Goal: Information Seeking & Learning: Learn about a topic

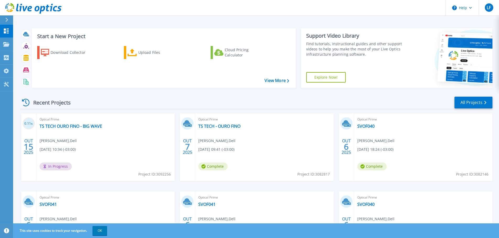
click at [291, 148] on div "Optical Prime TS TECH - OURO FINO [PERSON_NAME] , Dell [DATE] 09:41 (-03:00) Co…" at bounding box center [264, 148] width 138 height 68
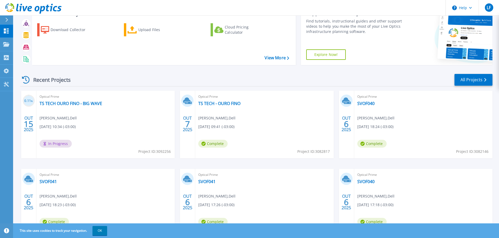
scroll to position [52, 0]
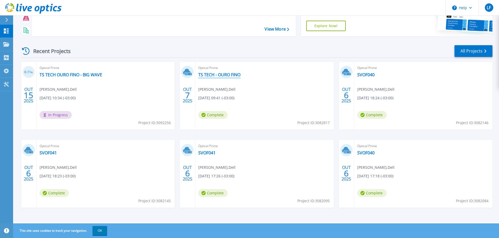
click at [210, 77] on link "TS TECH - OURO FINO" at bounding box center [219, 74] width 42 height 5
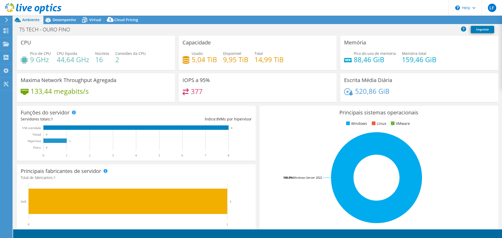
select select "USD"
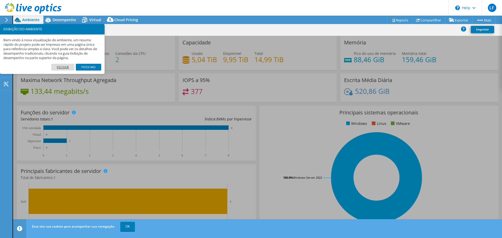
click at [66, 69] on link "Fechar" at bounding box center [62, 67] width 23 height 7
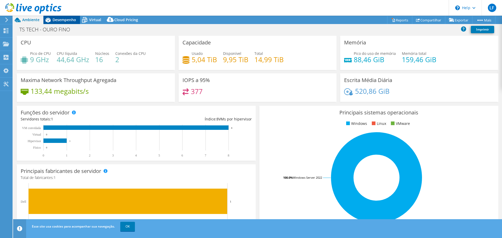
click at [72, 20] on span "Desempenho" at bounding box center [65, 19] width 24 height 5
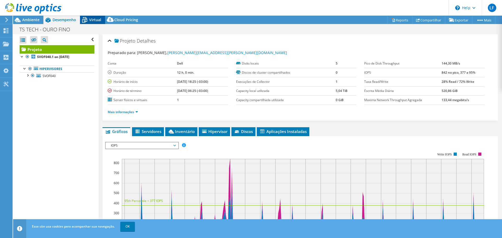
click at [91, 17] on div "Virtual" at bounding box center [92, 20] width 25 height 8
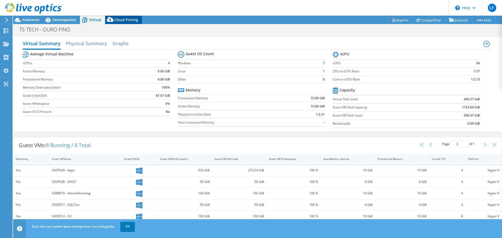
click at [120, 21] on span "Cloud Pricing" at bounding box center [126, 19] width 24 height 5
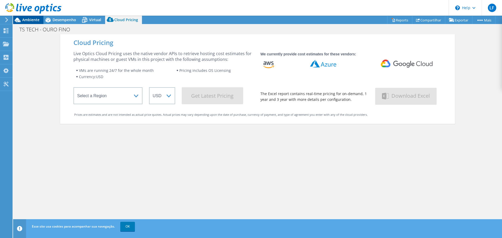
click at [28, 23] on div "Ambiente" at bounding box center [28, 20] width 30 height 8
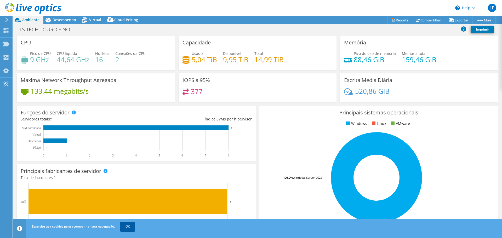
click at [127, 227] on link "OK" at bounding box center [127, 226] width 15 height 9
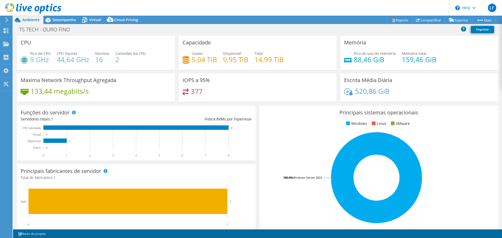
click at [6, 21] on icon at bounding box center [7, 20] width 4 height 5
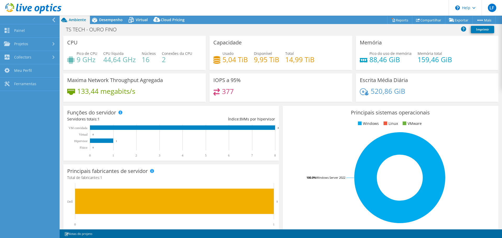
click at [52, 18] on div at bounding box center [29, 20] width 60 height 8
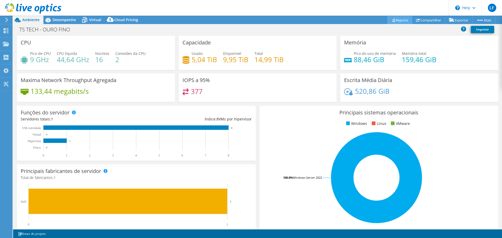
click at [396, 18] on link "Reports" at bounding box center [400, 20] width 25 height 8
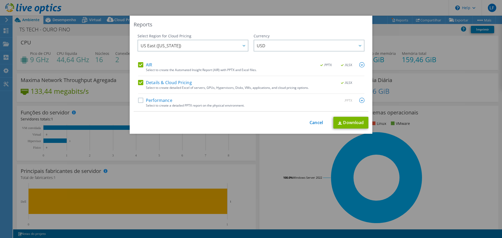
click at [422, 34] on div "Reports Select Region for Cloud Pricing Asia Pacific (Hong Kong) Asia Pacific (…" at bounding box center [251, 119] width 502 height 207
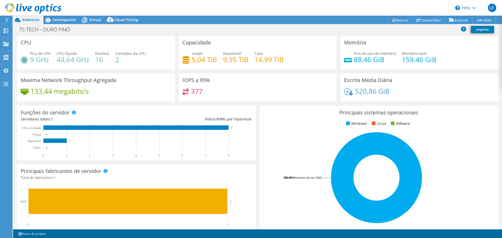
click at [27, 19] on span "Ambiente" at bounding box center [30, 19] width 17 height 5
drag, startPoint x: 171, startPoint y: 139, endPoint x: 168, endPoint y: 136, distance: 4.9
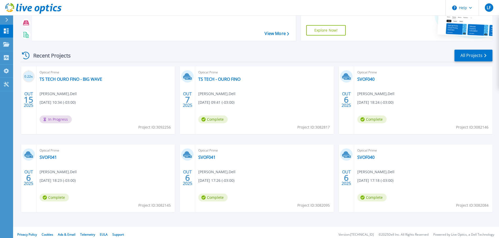
scroll to position [52, 0]
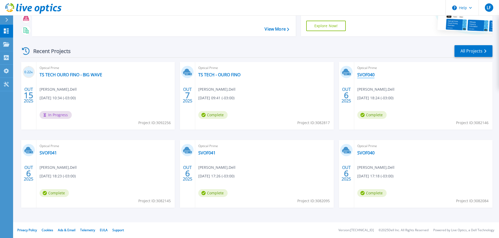
click at [365, 77] on link "SVOF040" at bounding box center [365, 74] width 17 height 5
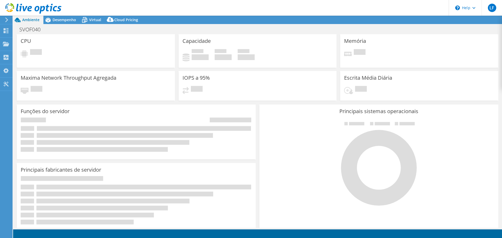
select select "USD"
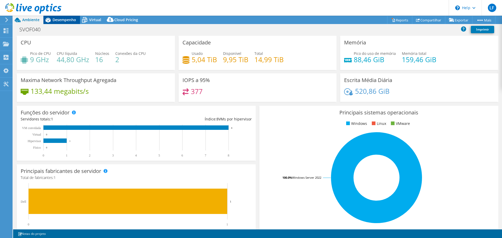
click at [63, 19] on span "Desempenho" at bounding box center [65, 19] width 24 height 5
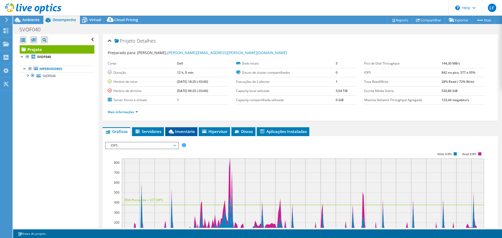
click at [185, 132] on span "Inventário" at bounding box center [181, 131] width 27 height 5
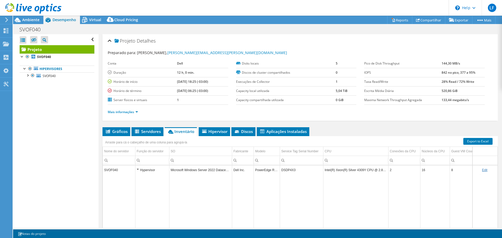
scroll to position [39, 0]
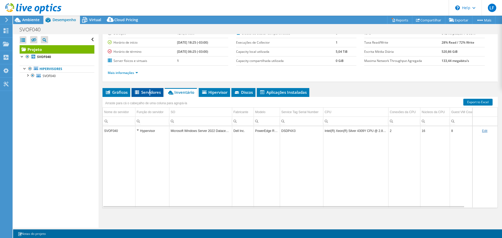
click at [150, 94] on span "Servidores" at bounding box center [147, 92] width 27 height 5
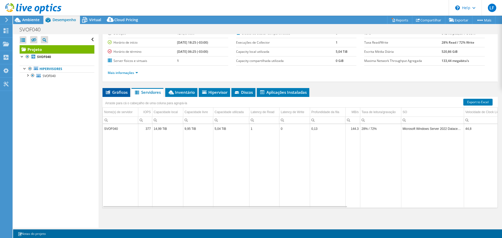
click at [114, 93] on span "Gráficos" at bounding box center [116, 92] width 23 height 5
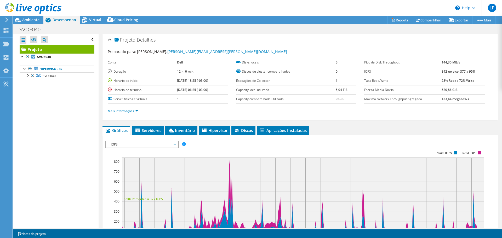
scroll to position [0, 0]
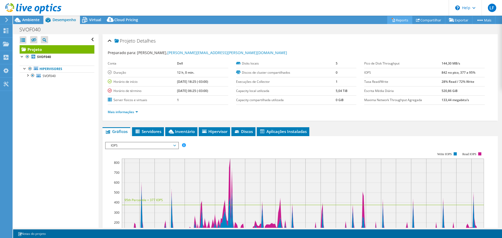
click at [402, 22] on link "Reports" at bounding box center [400, 20] width 25 height 8
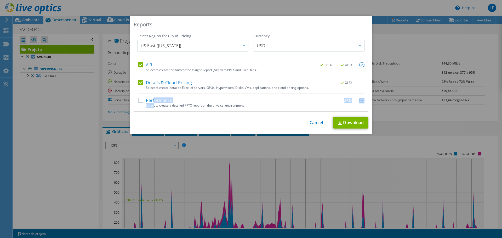
click at [152, 103] on div "Performance .PPTX Select to create a detailed PPTX report on the physical envir…" at bounding box center [251, 105] width 227 height 14
click at [138, 102] on label "Performance" at bounding box center [155, 100] width 34 height 5
click at [0, 0] on input "Performance" at bounding box center [0, 0] width 0 height 0
click at [364, 123] on link "Download" at bounding box center [351, 123] width 35 height 12
click at [314, 122] on link "Cancel" at bounding box center [316, 122] width 13 height 5
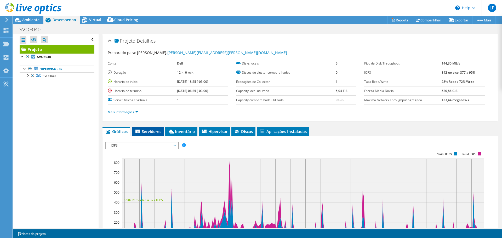
click at [142, 133] on span "Servidores" at bounding box center [148, 131] width 27 height 5
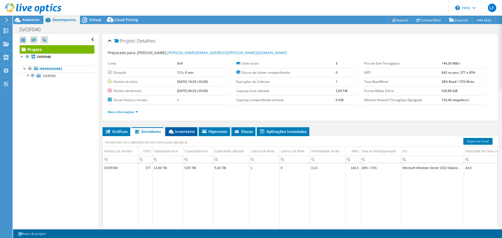
click at [184, 132] on span "Inventário" at bounding box center [181, 131] width 27 height 5
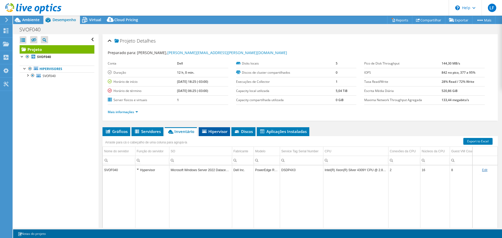
click at [212, 131] on span "Hipervisor" at bounding box center [215, 131] width 26 height 5
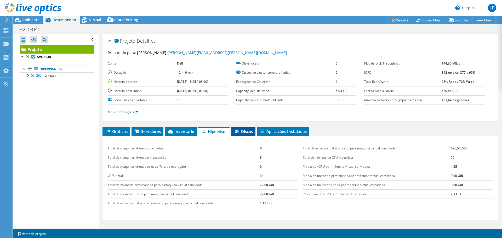
click at [243, 130] on span "Discos" at bounding box center [243, 131] width 19 height 5
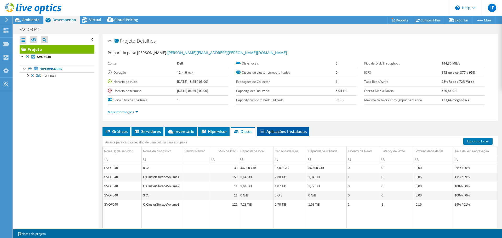
click at [274, 130] on span "Aplicações Instaladas" at bounding box center [283, 131] width 47 height 5
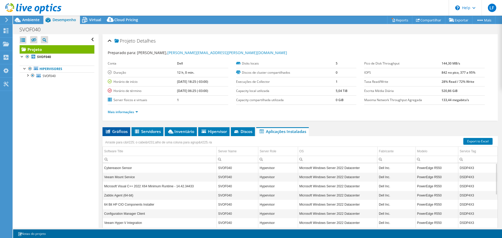
click at [118, 132] on span "Gráficos" at bounding box center [116, 131] width 23 height 5
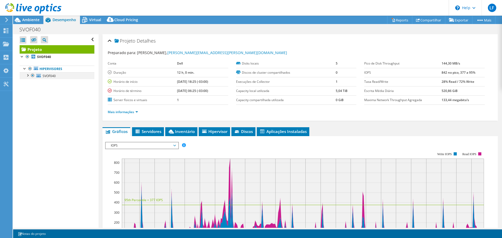
click at [28, 76] on div at bounding box center [27, 74] width 5 height 5
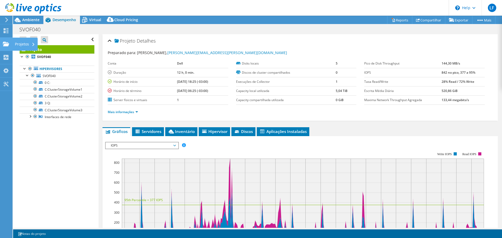
click at [33, 44] on use at bounding box center [33, 44] width 2 height 3
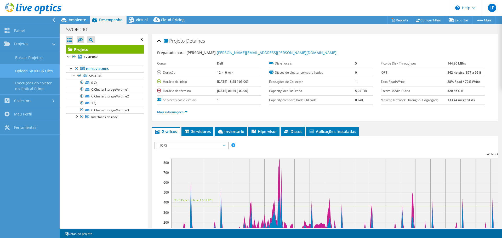
click at [30, 69] on link "Upload SIOKIT & Files" at bounding box center [30, 70] width 60 height 13
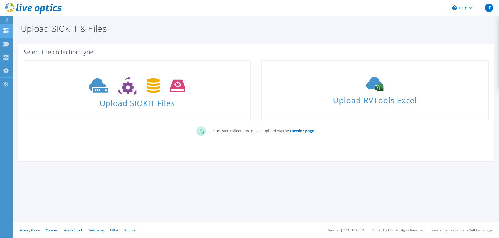
click at [7, 31] on icon at bounding box center [6, 30] width 6 height 5
click at [7, 19] on icon at bounding box center [7, 20] width 4 height 5
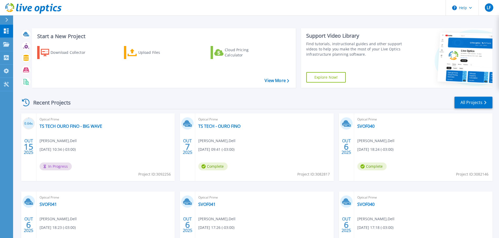
scroll to position [52, 0]
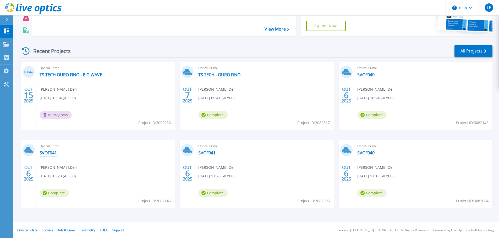
click at [50, 153] on link "SVOF041" at bounding box center [48, 152] width 17 height 5
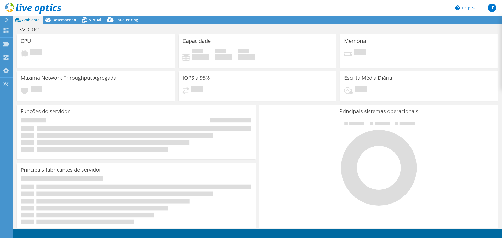
select select "USD"
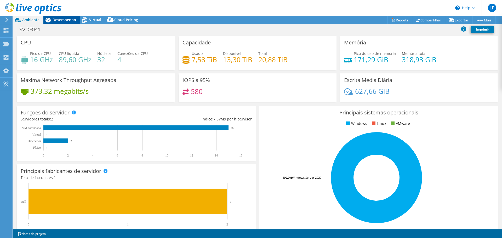
click at [66, 21] on span "Desempenho" at bounding box center [65, 19] width 24 height 5
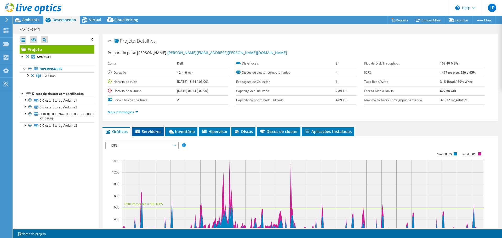
click at [150, 131] on span "Servidores" at bounding box center [148, 131] width 27 height 5
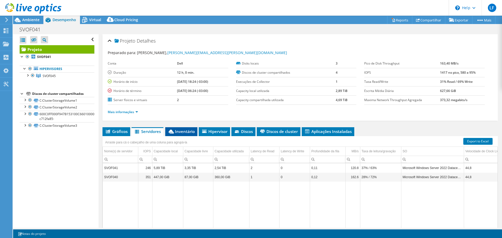
click at [181, 133] on span "Inventário" at bounding box center [181, 131] width 27 height 5
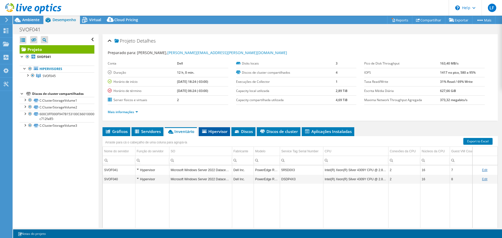
click at [211, 132] on span "Hipervisor" at bounding box center [215, 131] width 26 height 5
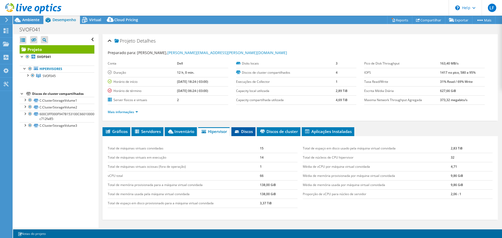
click at [253, 133] on span "Discos" at bounding box center [243, 131] width 19 height 5
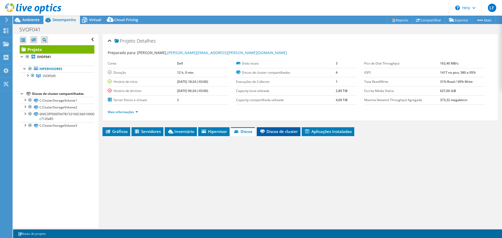
click at [277, 133] on span "Discos de cluster" at bounding box center [279, 131] width 38 height 5
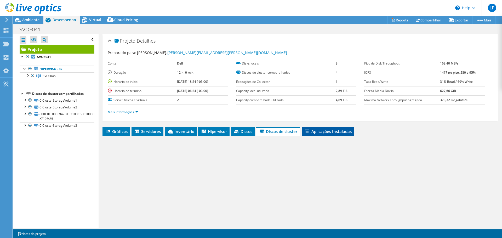
click at [331, 132] on span "Aplicações Instaladas" at bounding box center [328, 131] width 47 height 5
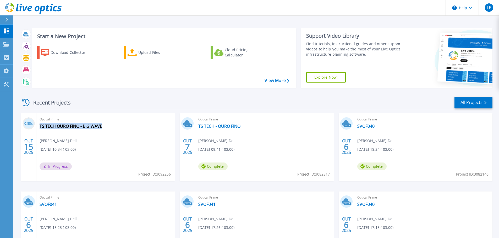
drag, startPoint x: 107, startPoint y: 126, endPoint x: 104, endPoint y: 128, distance: 3.2
click at [104, 128] on div "Optical Prime TS TECH OURO FINO - BIG WAVE [PERSON_NAME] , Dell [DATE] 10:34 (-…" at bounding box center [105, 148] width 138 height 68
copy div "TS TECH OURO FINO - BIG WAVE"
drag, startPoint x: 107, startPoint y: 127, endPoint x: 40, endPoint y: 130, distance: 66.5
click at [40, 130] on div "Optical Prime TS TECH OURO FINO - BIG WAVE [PERSON_NAME] , Dell [DATE] 10:34 (-…" at bounding box center [105, 148] width 138 height 68
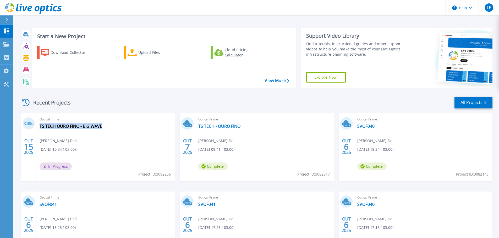
copy link "TS TECH OURO FINO - BIG WAVE"
